Goal: Task Accomplishment & Management: Use online tool/utility

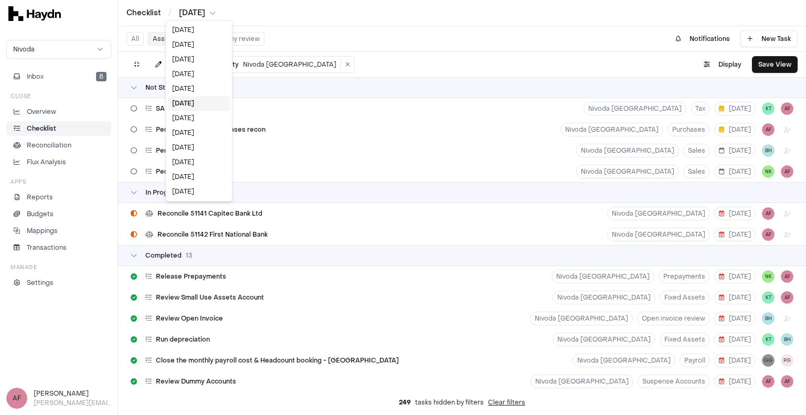
click at [202, 10] on html "Checklist / [DATE] Nivoda Inbox 8 Close Overview Checklist Reconciliation Flux …" at bounding box center [403, 207] width 806 height 415
click at [192, 115] on div "[DATE]" at bounding box center [199, 118] width 62 height 15
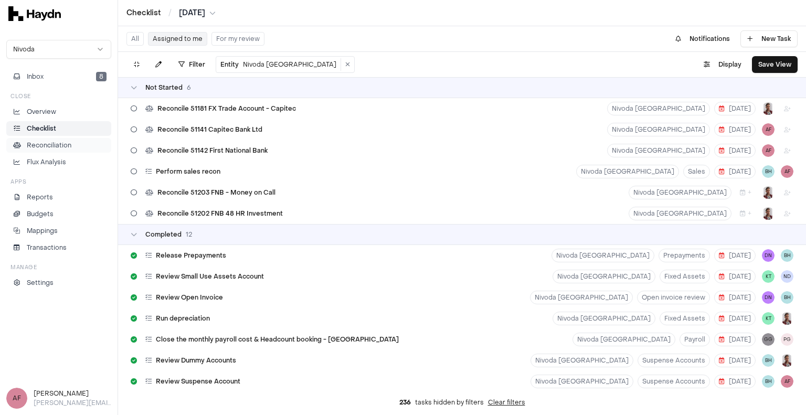
click at [40, 145] on p "Reconciliation" at bounding box center [49, 145] width 45 height 9
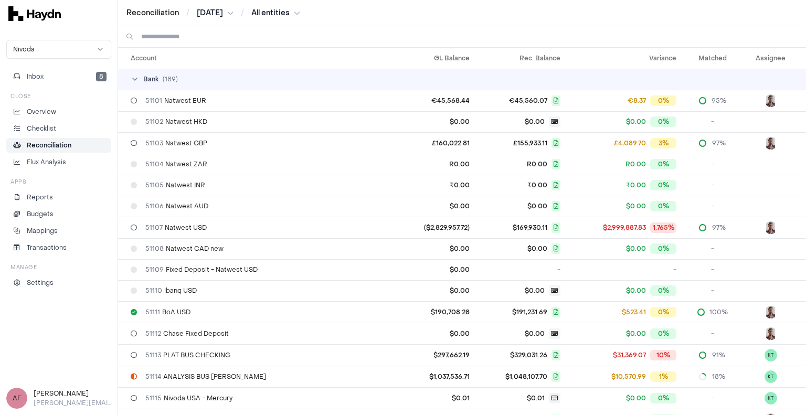
click at [307, 13] on div "Reconciliation / [DATE] / All entities" at bounding box center [461, 13] width 671 height 10
click at [303, 13] on html "Reconciliation / [DATE] / All entities Nivoda Inbox 8 Close Overview Checklist …" at bounding box center [403, 207] width 806 height 415
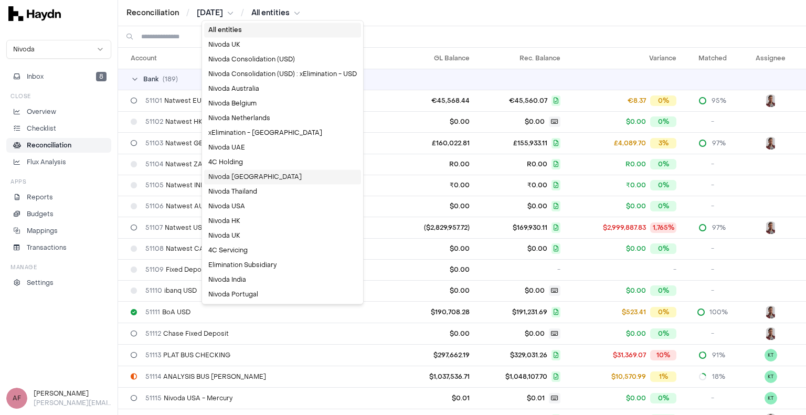
click at [247, 173] on div "Nivoda [GEOGRAPHIC_DATA]" at bounding box center [282, 177] width 157 height 15
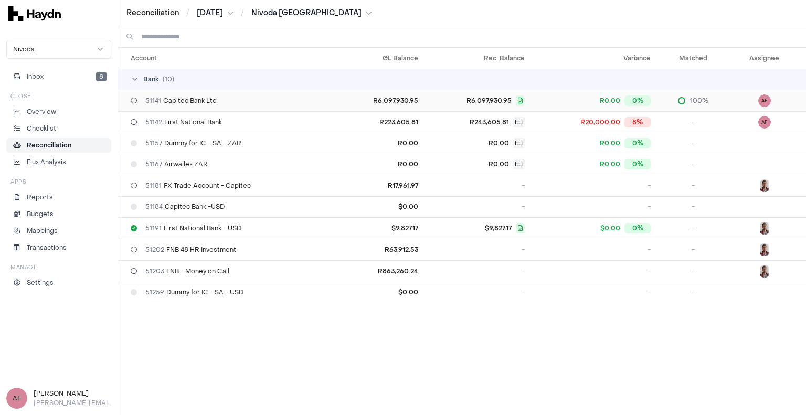
click at [270, 100] on div "51141 Capitec Bank Ltd" at bounding box center [232, 101] width 202 height 8
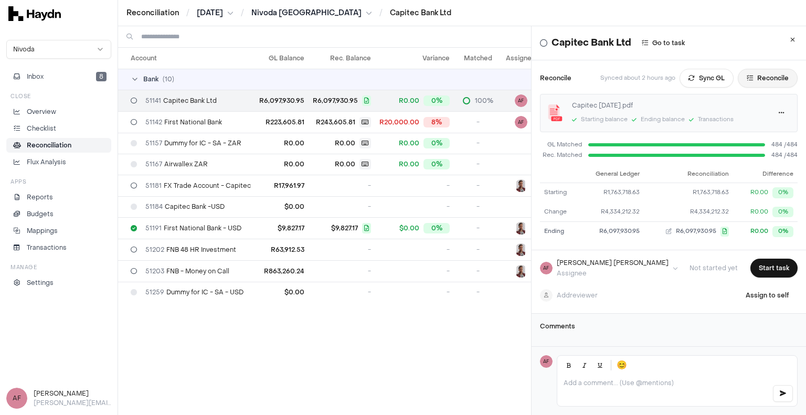
click at [743, 83] on button "Reconcile" at bounding box center [768, 78] width 60 height 19
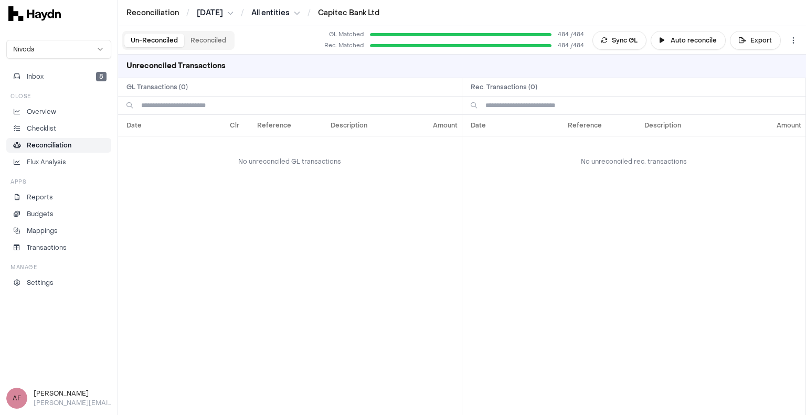
click at [202, 34] on button "Reconciled" at bounding box center [208, 41] width 48 height 14
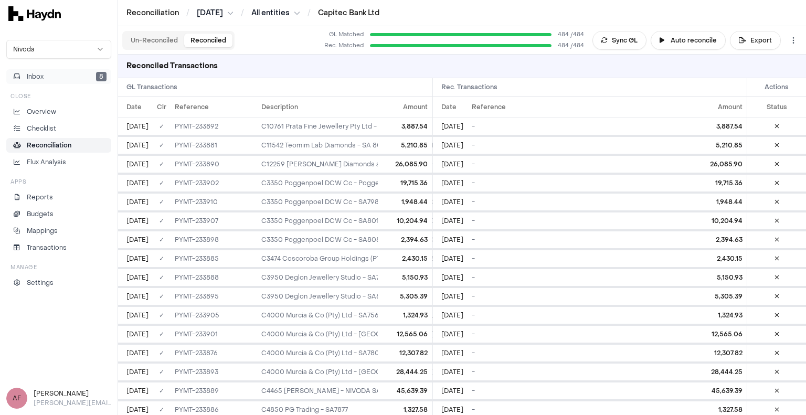
click at [55, 76] on button "Inbox 8" at bounding box center [58, 76] width 105 height 15
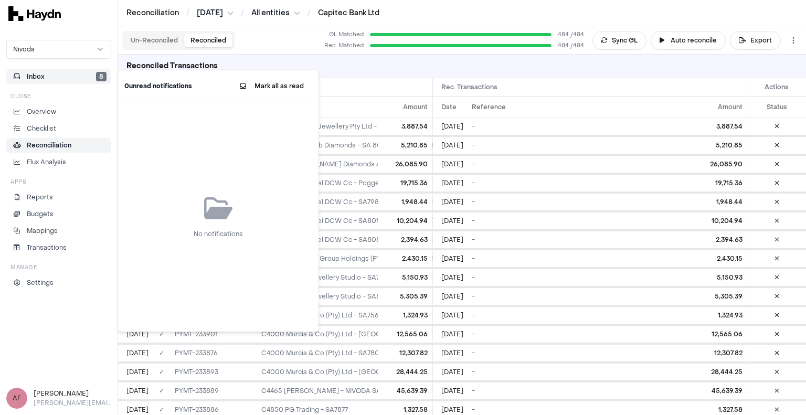
click at [309, 45] on div "Un-Reconciled Reconciled GL Matched 484 / 484 Rec. Matched 484 / 484 Sync GL Au…" at bounding box center [462, 40] width 688 height 28
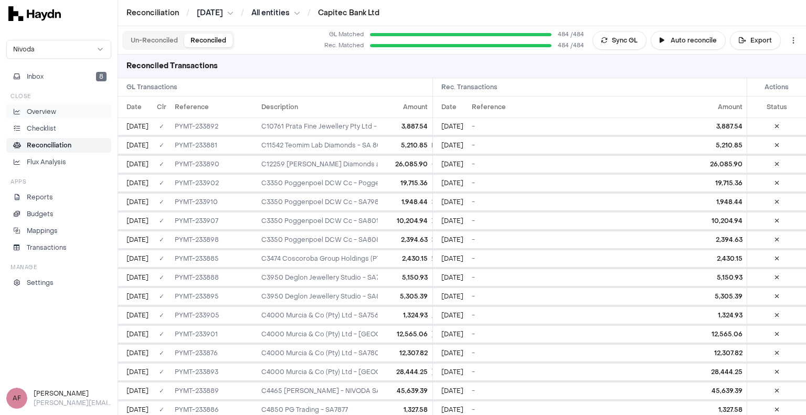
click at [59, 113] on li "Overview" at bounding box center [59, 111] width 96 height 9
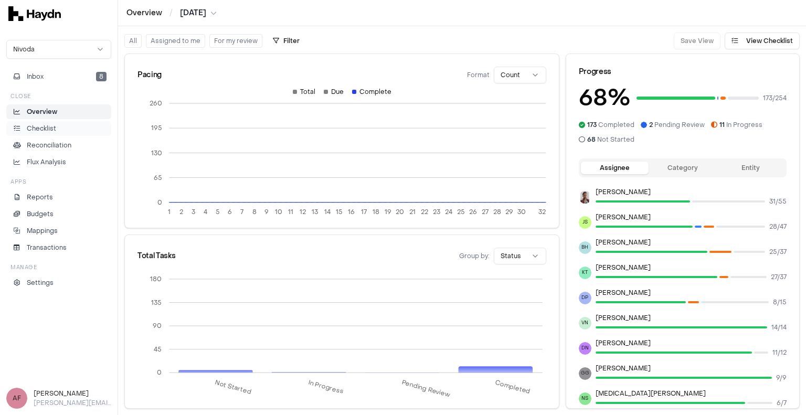
click at [63, 131] on li "Checklist" at bounding box center [59, 128] width 96 height 9
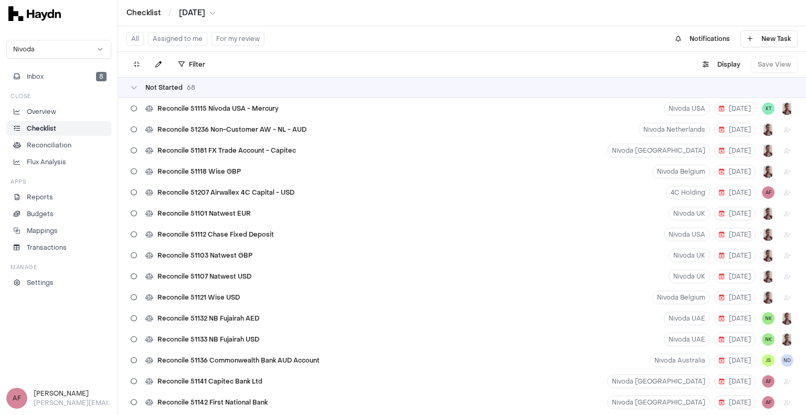
click at [189, 38] on button "Assigned to me" at bounding box center [177, 39] width 59 height 14
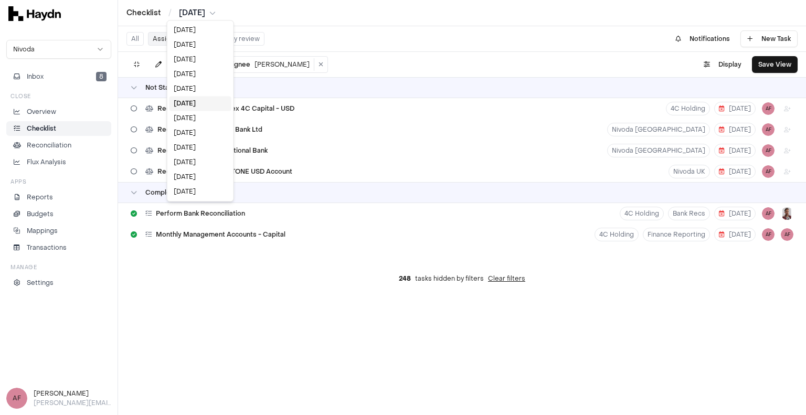
click at [195, 14] on html "Checklist / [DATE] Nivoda Inbox 8 Close Overview Checklist Reconciliation Flux …" at bounding box center [403, 207] width 806 height 415
click at [193, 89] on div "[DATE]" at bounding box center [201, 88] width 62 height 15
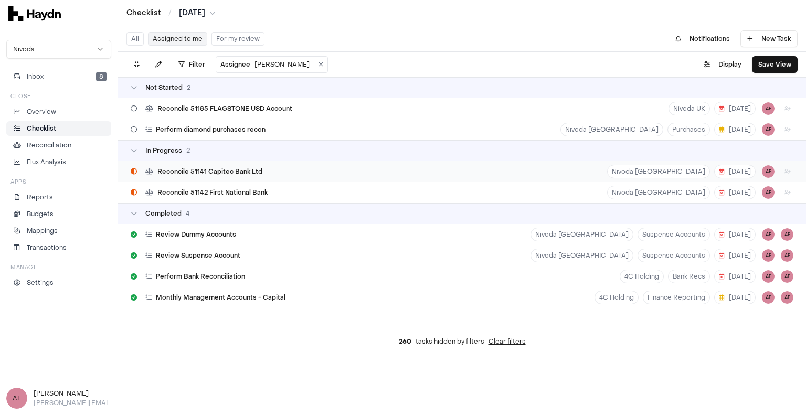
click at [344, 168] on div "Reconcile 51141 Capitec Bank Ltd [GEOGRAPHIC_DATA] [DATE] AF" at bounding box center [462, 171] width 688 height 21
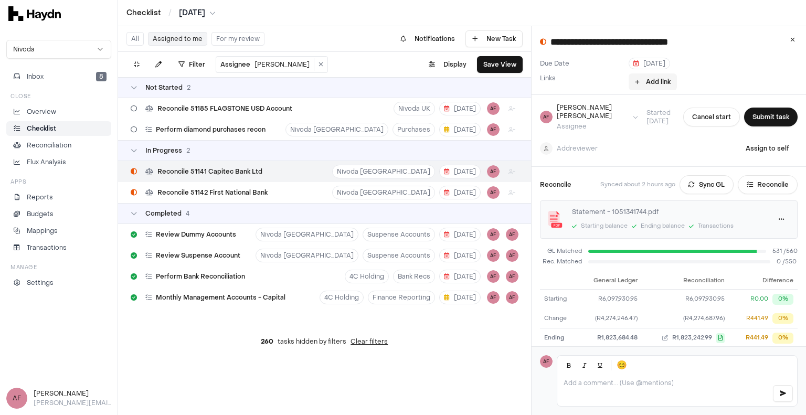
click at [647, 81] on button "Add link" at bounding box center [653, 81] width 48 height 17
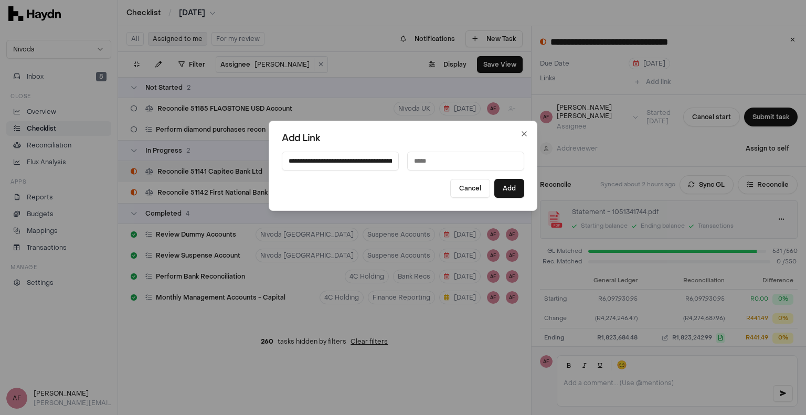
scroll to position [0, 184]
type input "**********"
click at [437, 163] on input at bounding box center [465, 161] width 117 height 19
type input "**********"
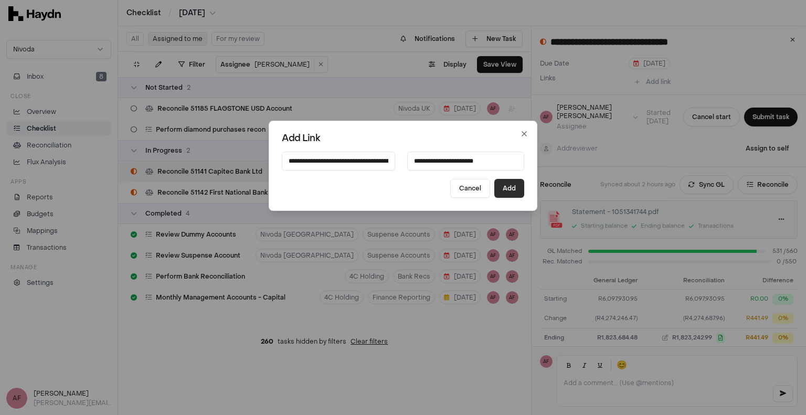
click at [494, 185] on button "Add" at bounding box center [509, 188] width 30 height 19
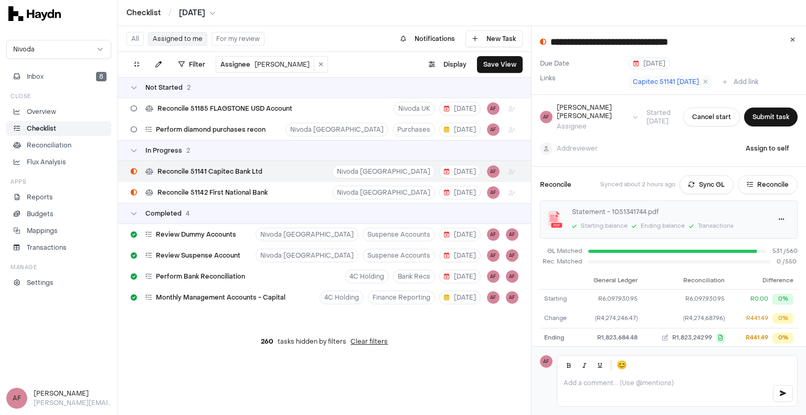
click at [639, 139] on div "Add reviewer Assign to self" at bounding box center [669, 148] width 258 height 19
click at [641, 139] on div "Add reviewer Assign to self" at bounding box center [669, 148] width 258 height 19
click at [585, 143] on html "**********" at bounding box center [403, 207] width 806 height 415
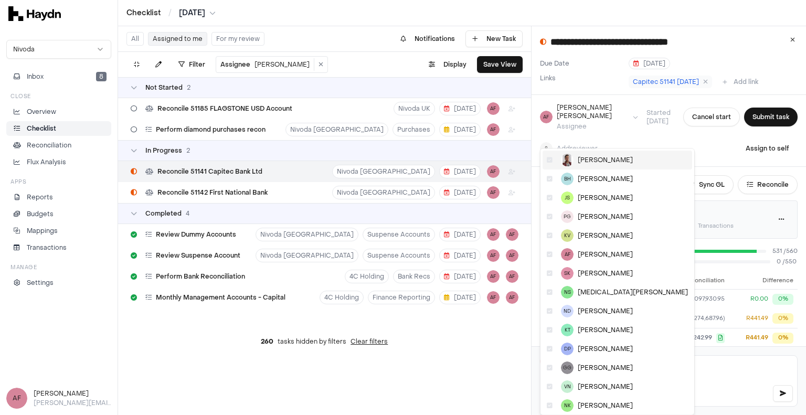
click at [588, 156] on span "[PERSON_NAME]" at bounding box center [605, 160] width 55 height 8
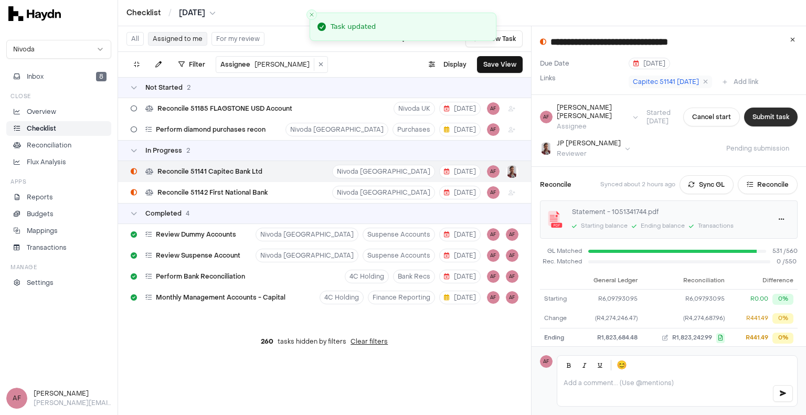
click at [751, 115] on button "Submit task" at bounding box center [771, 117] width 54 height 19
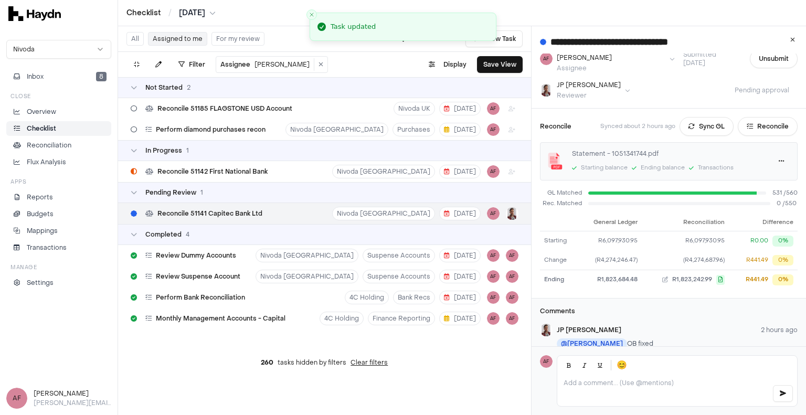
scroll to position [103, 0]
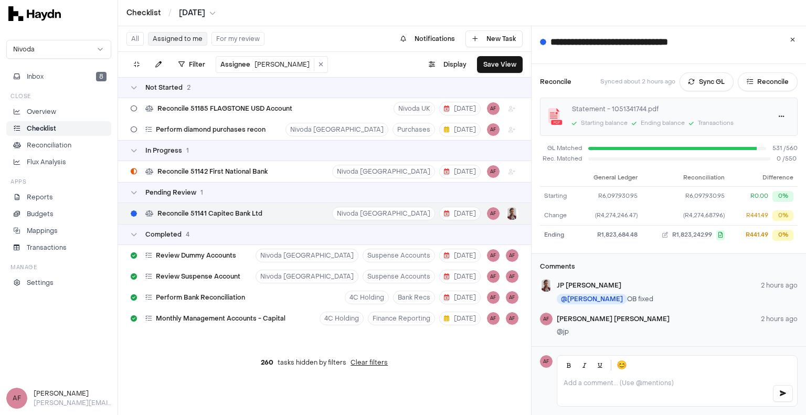
click at [639, 378] on div at bounding box center [677, 390] width 240 height 31
